Goal: Task Accomplishment & Management: Complete application form

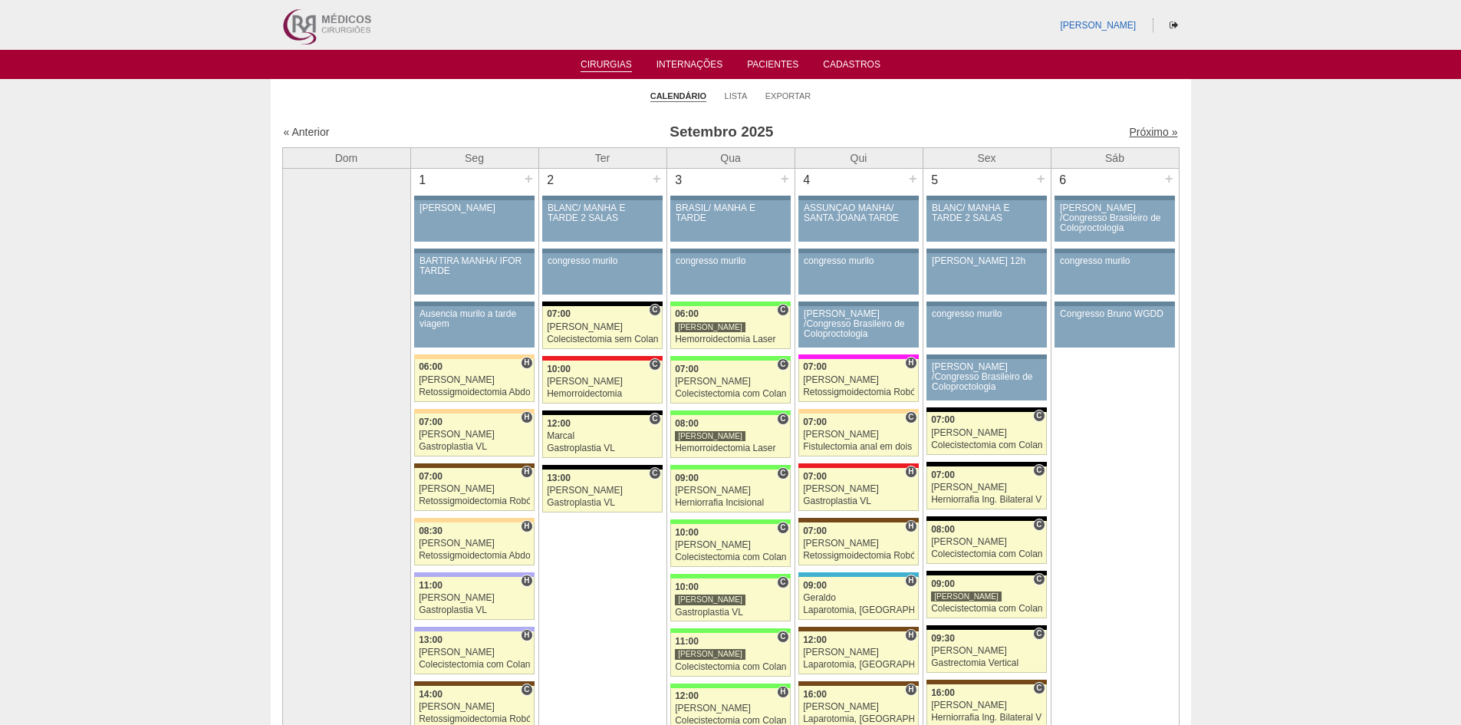
click at [1132, 131] on link "Próximo »" at bounding box center [1153, 132] width 48 height 12
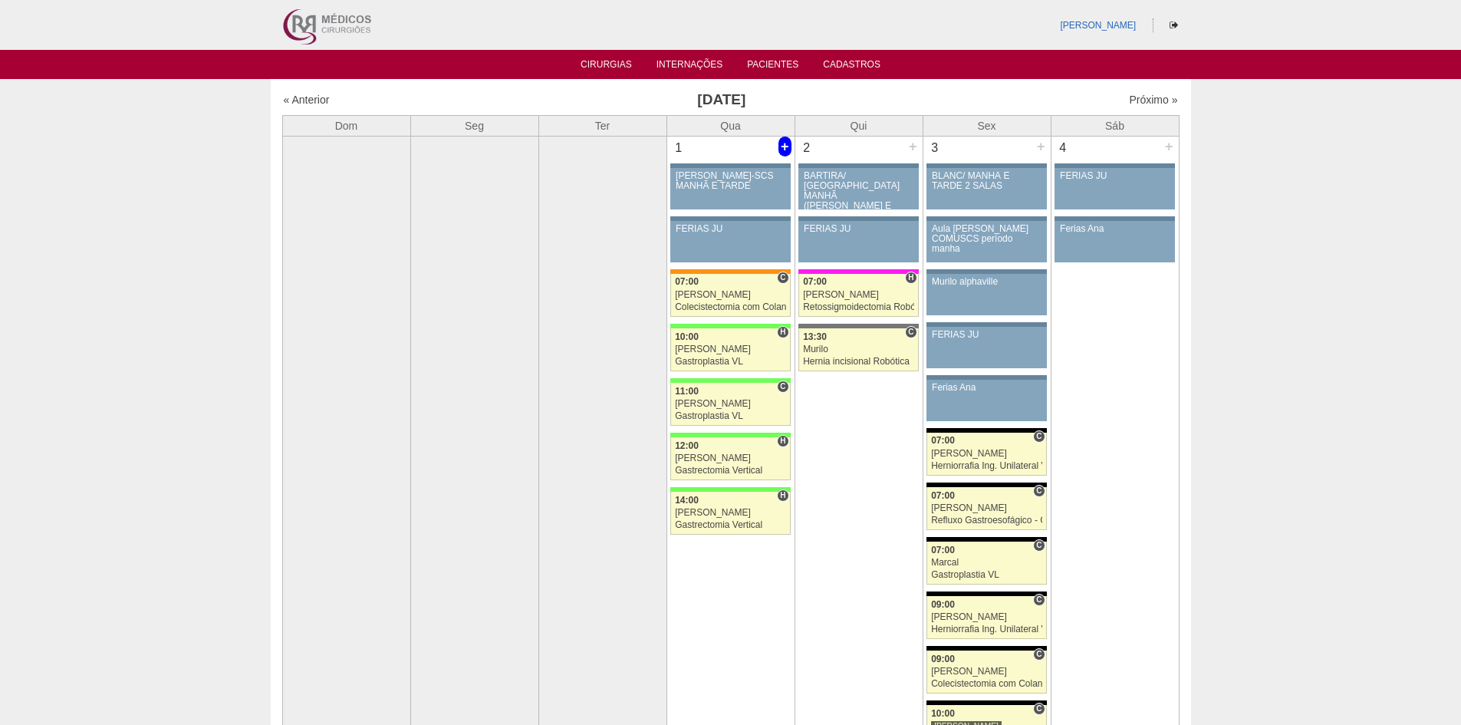
click at [784, 145] on div "+" at bounding box center [784, 146] width 13 height 20
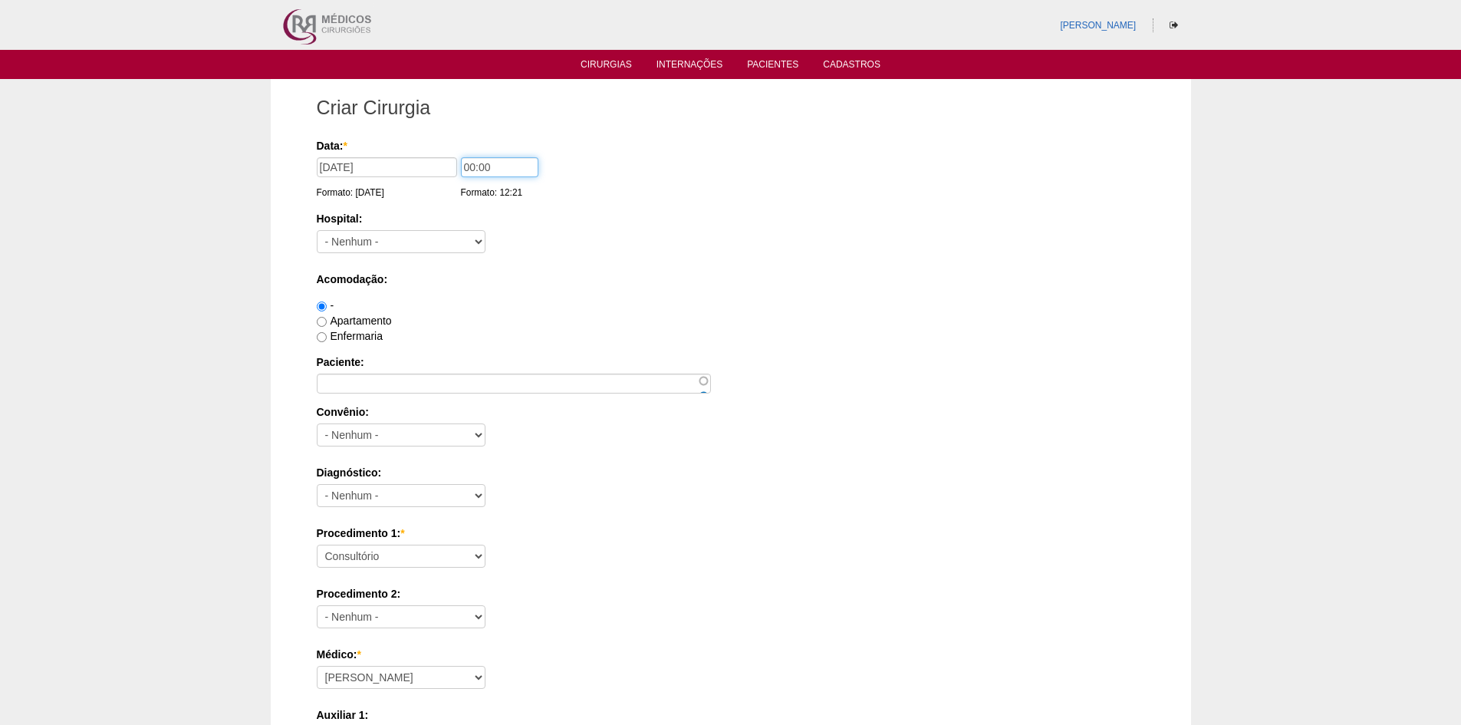
click at [471, 169] on input "00:00" at bounding box center [499, 167] width 77 height 20
type input "09:00"
click at [413, 240] on select "- Nenhum - 9 de Julho Albert Einstein Alvorada América Assunção Bartira Benefic…" at bounding box center [401, 241] width 169 height 23
select select "46"
click at [317, 230] on select "- Nenhum - 9 de Julho Albert Einstein Alvorada América Assunção Bartira Benefic…" at bounding box center [401, 241] width 169 height 23
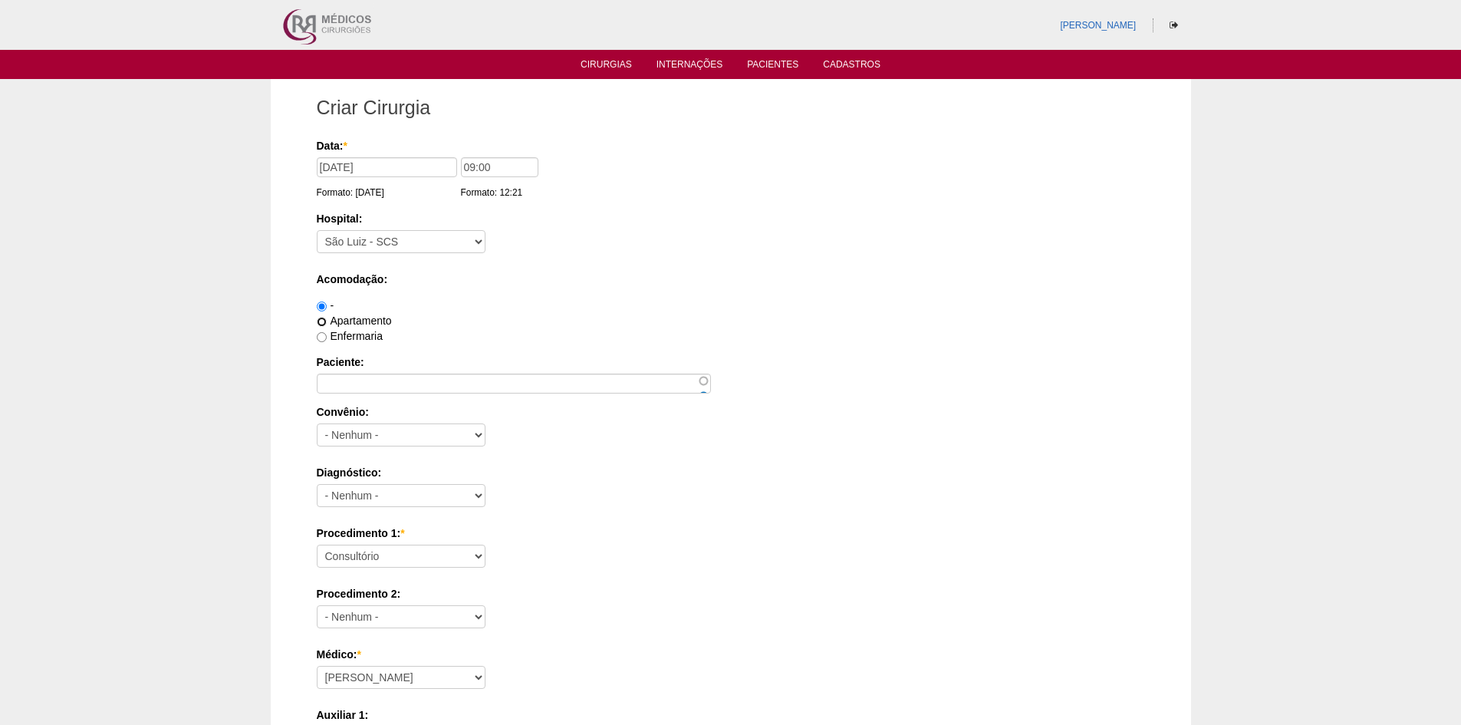
click at [324, 320] on input "Apartamento" at bounding box center [322, 322] width 10 height 10
radio input "true"
click at [342, 383] on input "Paciente:" at bounding box center [514, 383] width 394 height 20
paste input "[PERSON_NAME]"
type input "[PERSON_NAME]"
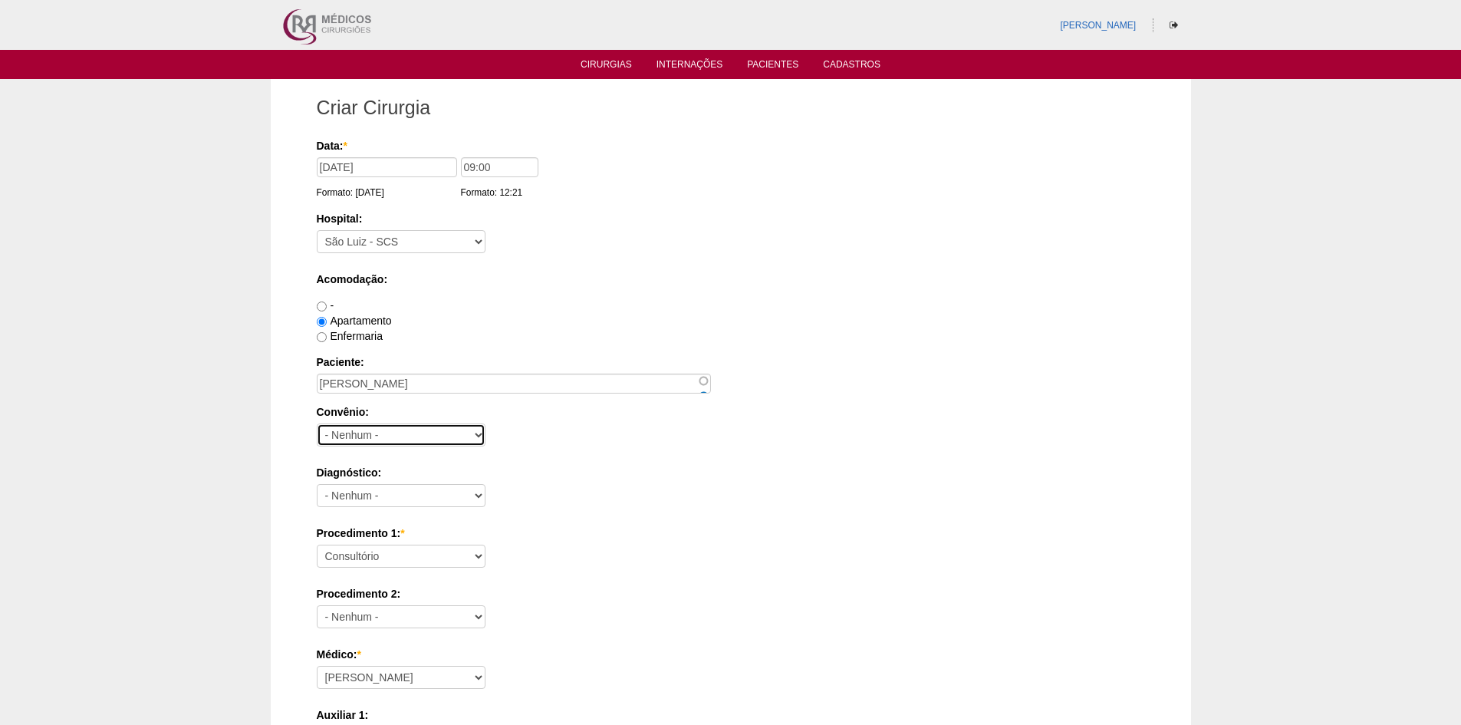
click at [347, 437] on select "- Nenhum - Abet Afresp Allianz Amil Blue Life Caasp Cabesp Caixa de Pensões Car…" at bounding box center [401, 434] width 169 height 23
select select "26"
click at [317, 423] on select "- Nenhum - Abet Afresp Allianz Amil Blue Life Caasp Cabesp Caixa de Pensões Car…" at bounding box center [401, 434] width 169 height 23
click at [403, 496] on select "- Nenhum - Abdome Agudo Abscesso Hepático Abscesso Perianal Abscesso Peritoneal…" at bounding box center [401, 495] width 169 height 23
select select "12"
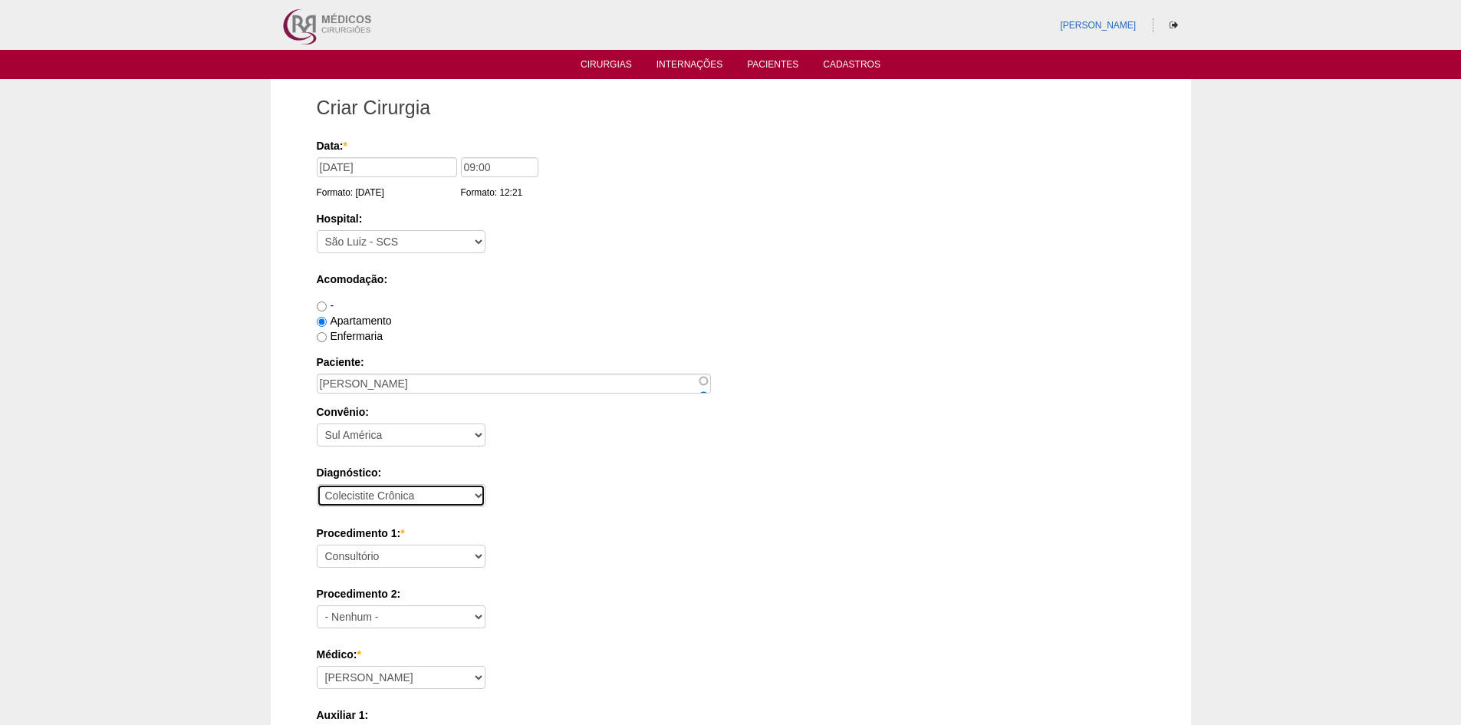
click at [317, 484] on select "- Nenhum - Abdome Agudo Abscesso Hepático Abscesso Perianal Abscesso Peritoneal…" at bounding box center [401, 495] width 169 height 23
click at [442, 563] on select "Consultório Abscesso Hepático - Drenagem Abscesso perianal Amputação Abdômino P…" at bounding box center [401, 555] width 169 height 23
select select "3735"
click at [317, 544] on select "Consultório Abscesso Hepático - Drenagem Abscesso perianal Amputação Abdômino P…" at bounding box center [401, 555] width 169 height 23
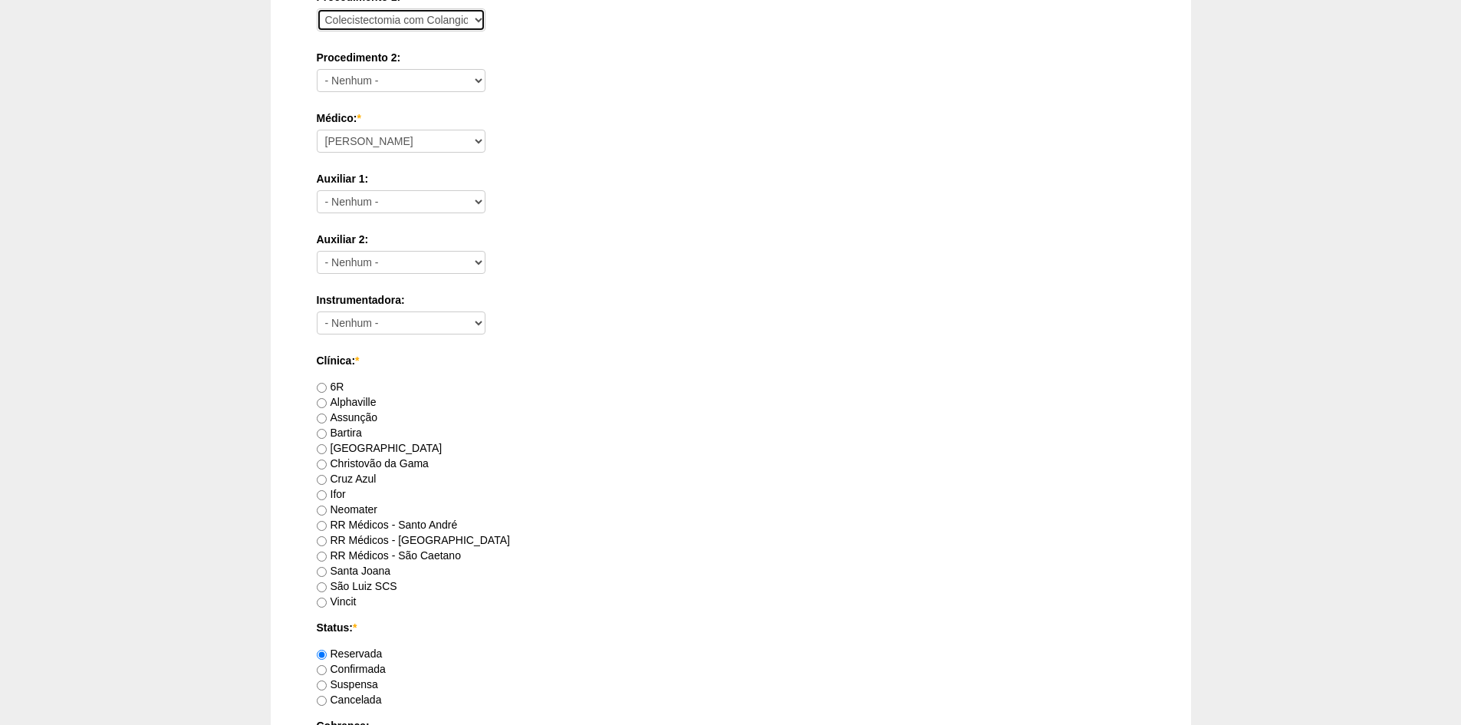
scroll to position [537, 0]
click at [322, 551] on input "RR Médicos - São Caetano" at bounding box center [322, 556] width 10 height 10
radio input "true"
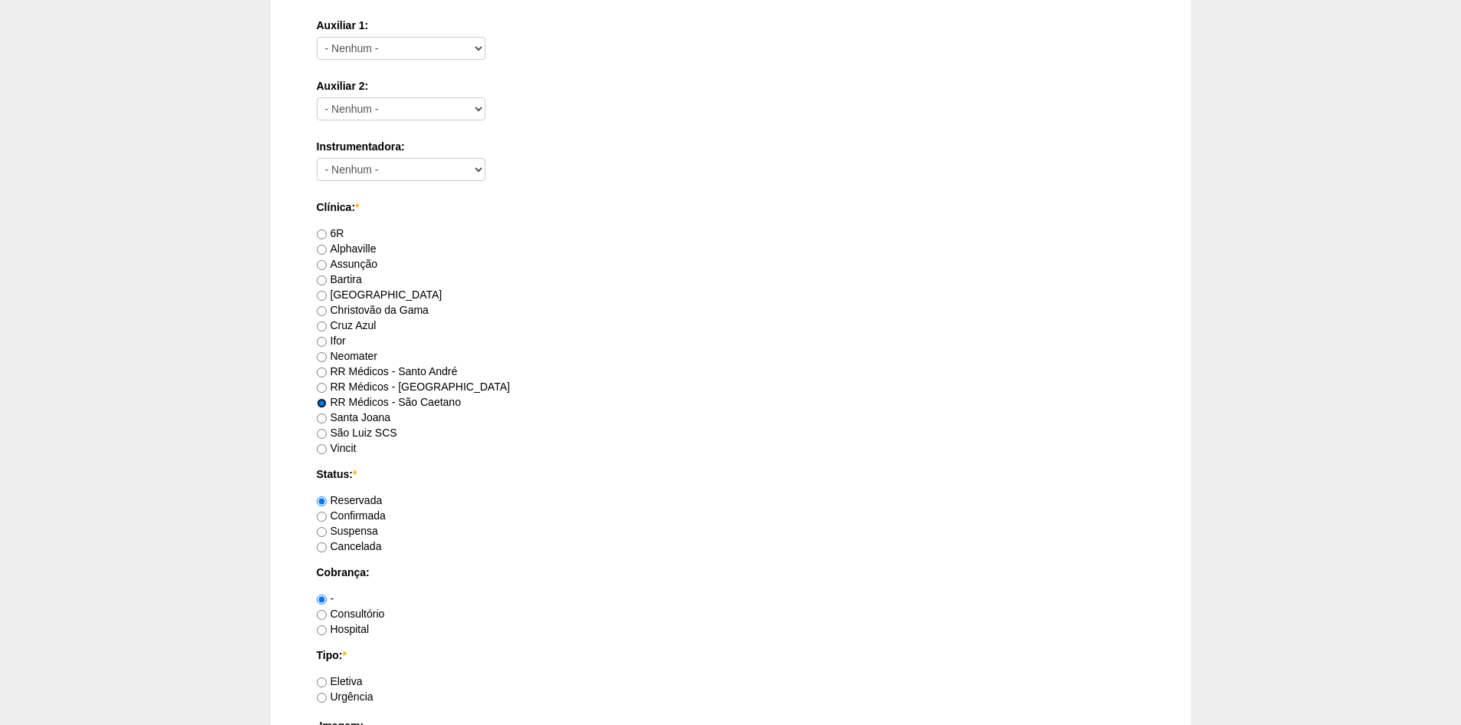
scroll to position [690, 0]
drag, startPoint x: 327, startPoint y: 610, endPoint x: 333, endPoint y: 655, distance: 44.8
click at [327, 610] on label "Consultório" at bounding box center [351, 613] width 68 height 12
click at [327, 610] on input "Consultório" at bounding box center [322, 614] width 10 height 10
radio input "true"
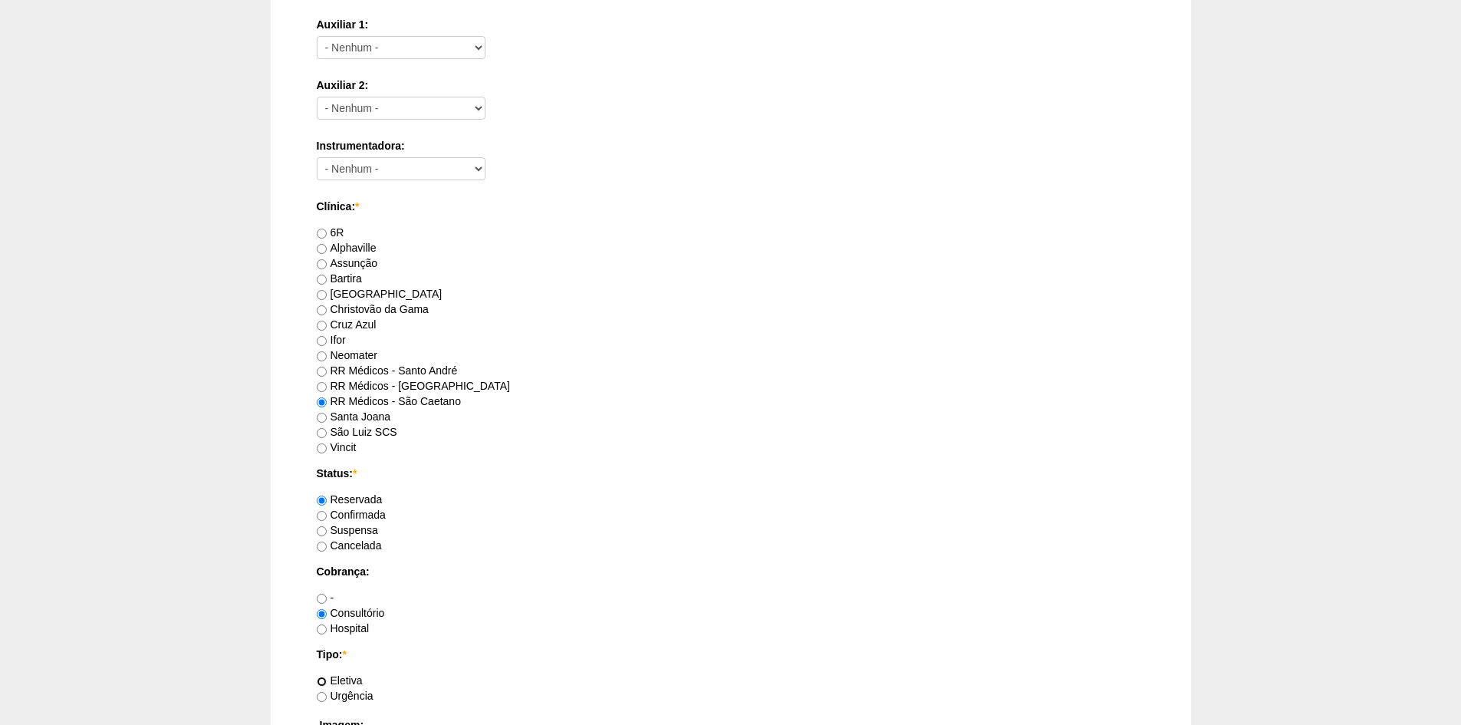
click at [321, 680] on input "Eletiva" at bounding box center [322, 681] width 10 height 10
radio input "true"
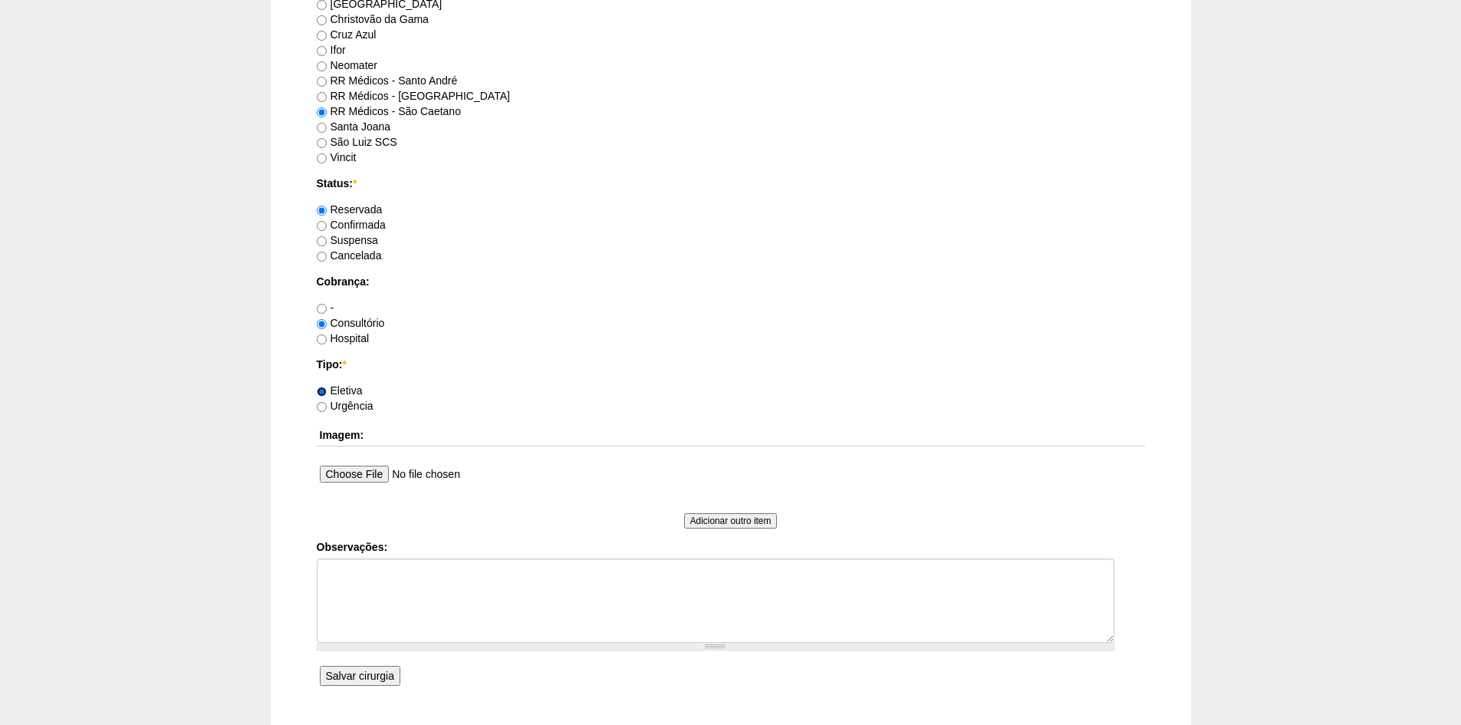
scroll to position [1073, 0]
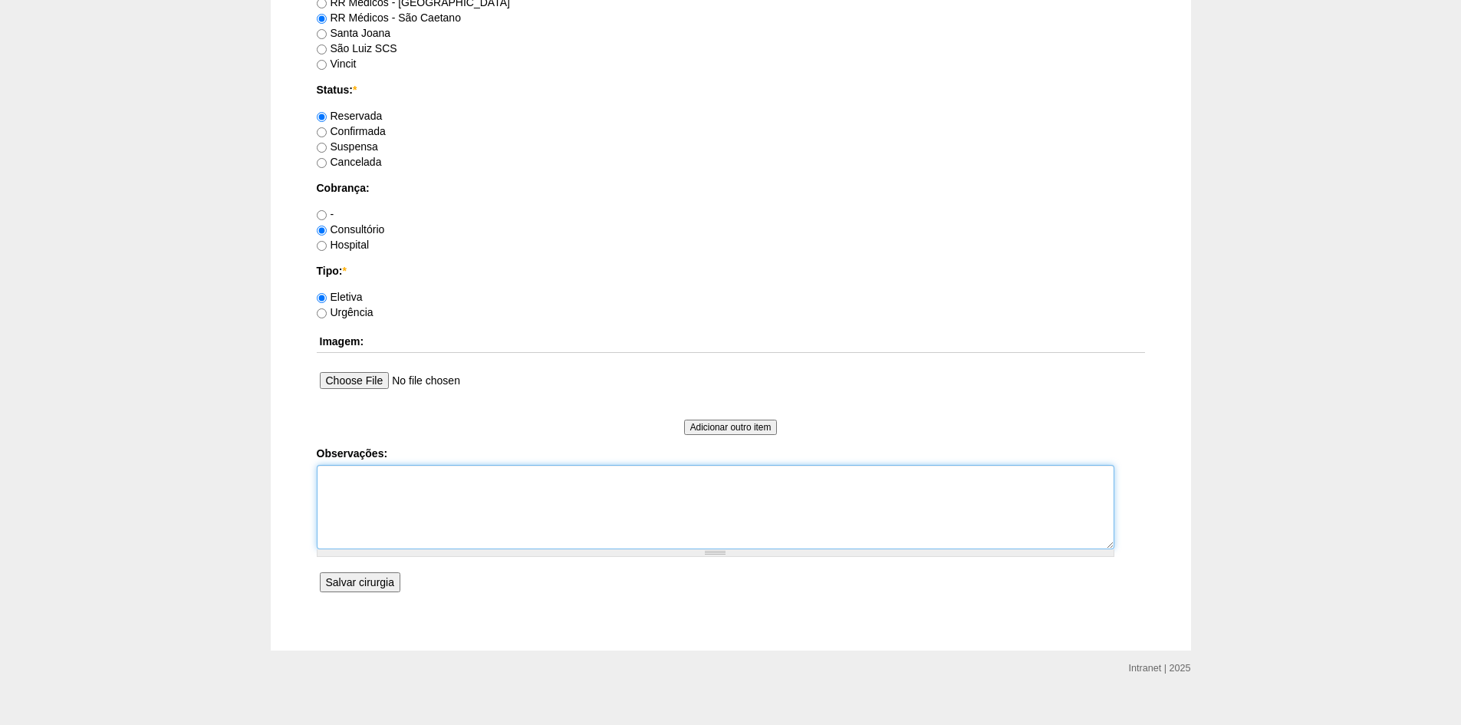
click at [363, 488] on textarea "Observações:" at bounding box center [715, 507] width 797 height 84
click at [351, 480] on textarea "Vai rertornar com exames para aviso" at bounding box center [715, 507] width 797 height 84
type textarea "Vai retornar com exames para aviso"
drag, startPoint x: 369, startPoint y: 577, endPoint x: 383, endPoint y: 504, distance: 75.0
click at [367, 577] on input "Salvar cirurgia" at bounding box center [360, 582] width 81 height 20
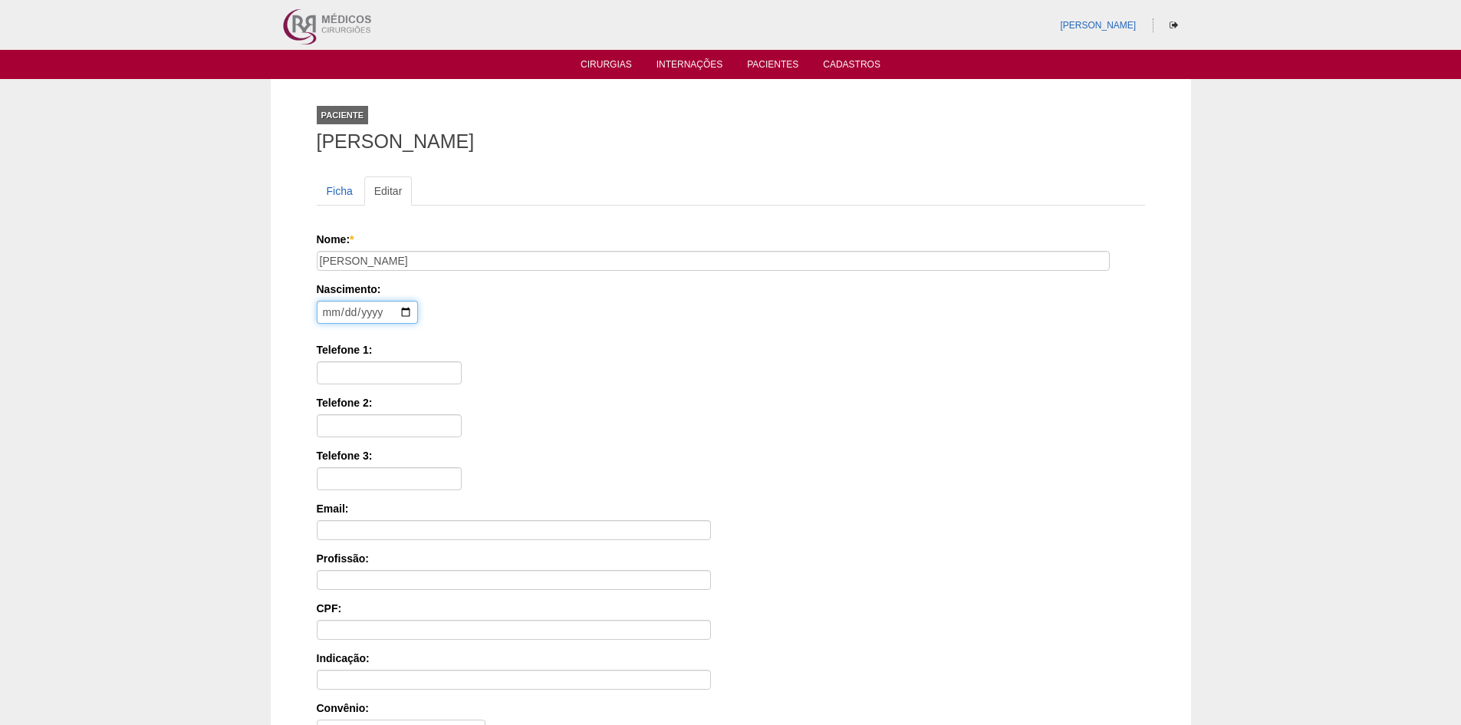
click at [325, 314] on input "date" at bounding box center [367, 312] width 101 height 23
type input "1976-09-08"
click at [335, 370] on input "Telefone 1:" at bounding box center [389, 372] width 145 height 23
paste input "99750-2212"
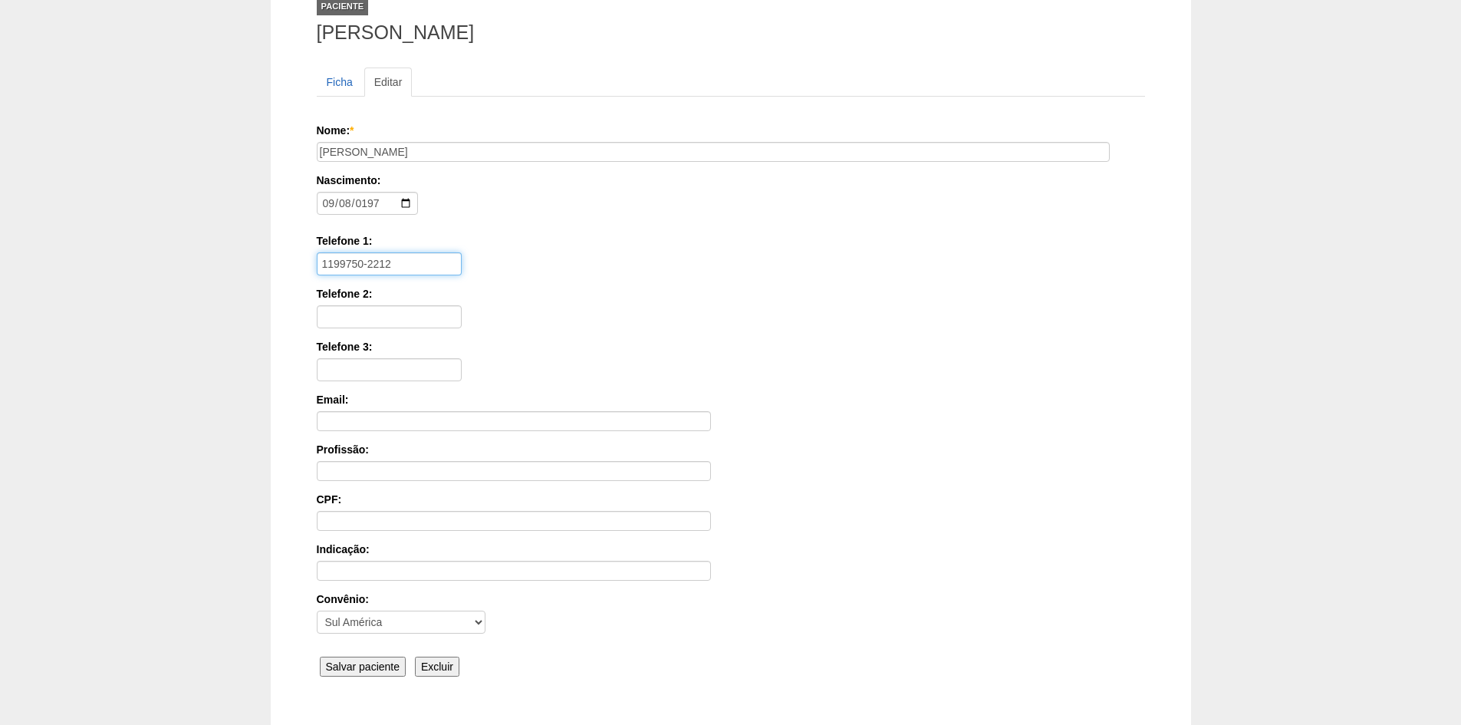
scroll to position [212, 0]
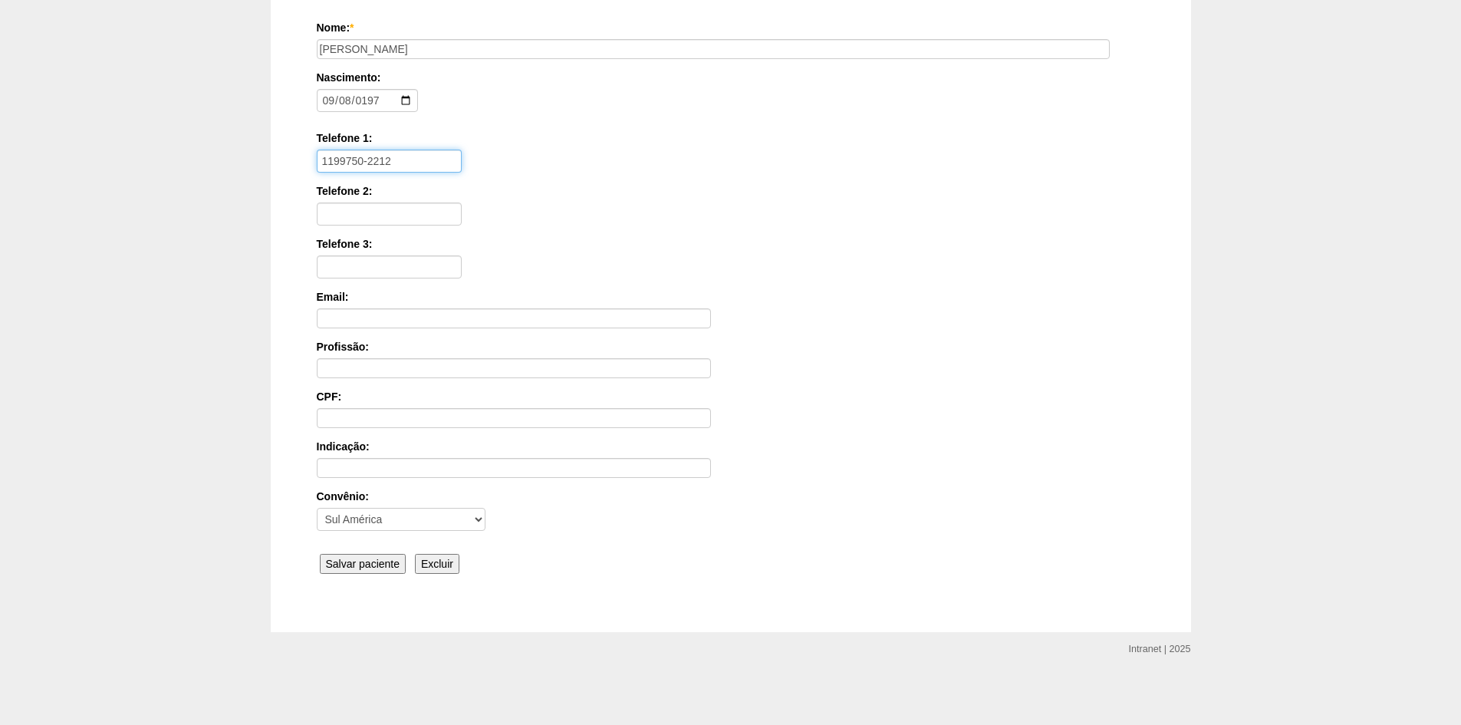
type input "1199750-2212"
click at [356, 558] on input "Salvar paciente" at bounding box center [363, 564] width 87 height 20
